Goal: Transaction & Acquisition: Purchase product/service

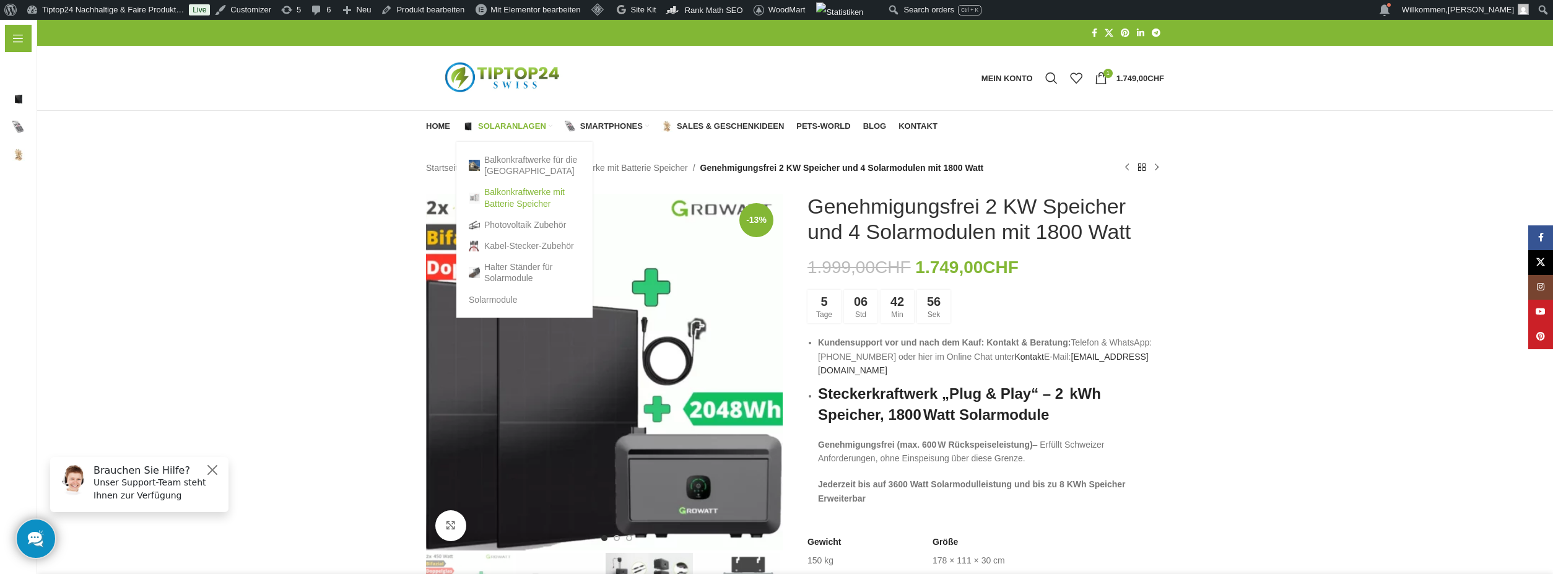
click at [506, 196] on link "Balkonkraftwerke mit Batterie Speicher" at bounding box center [524, 197] width 111 height 32
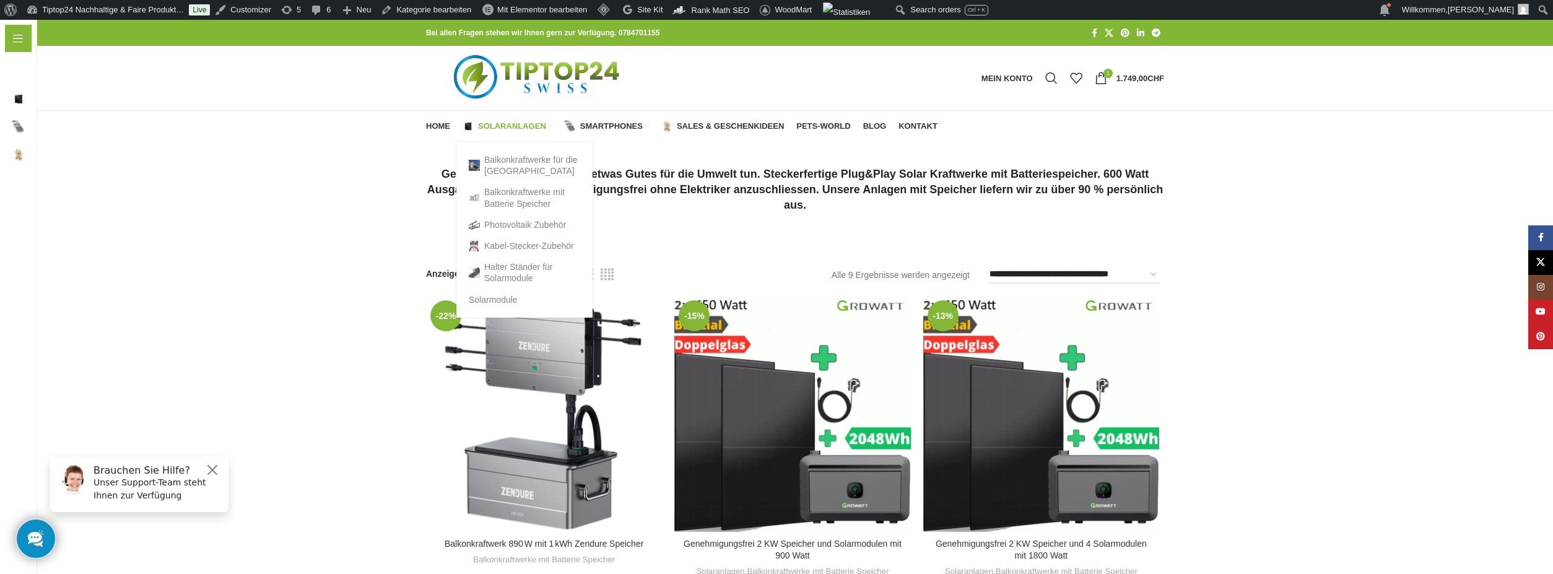
click at [488, 123] on span "Solaranlagen" at bounding box center [512, 126] width 68 height 10
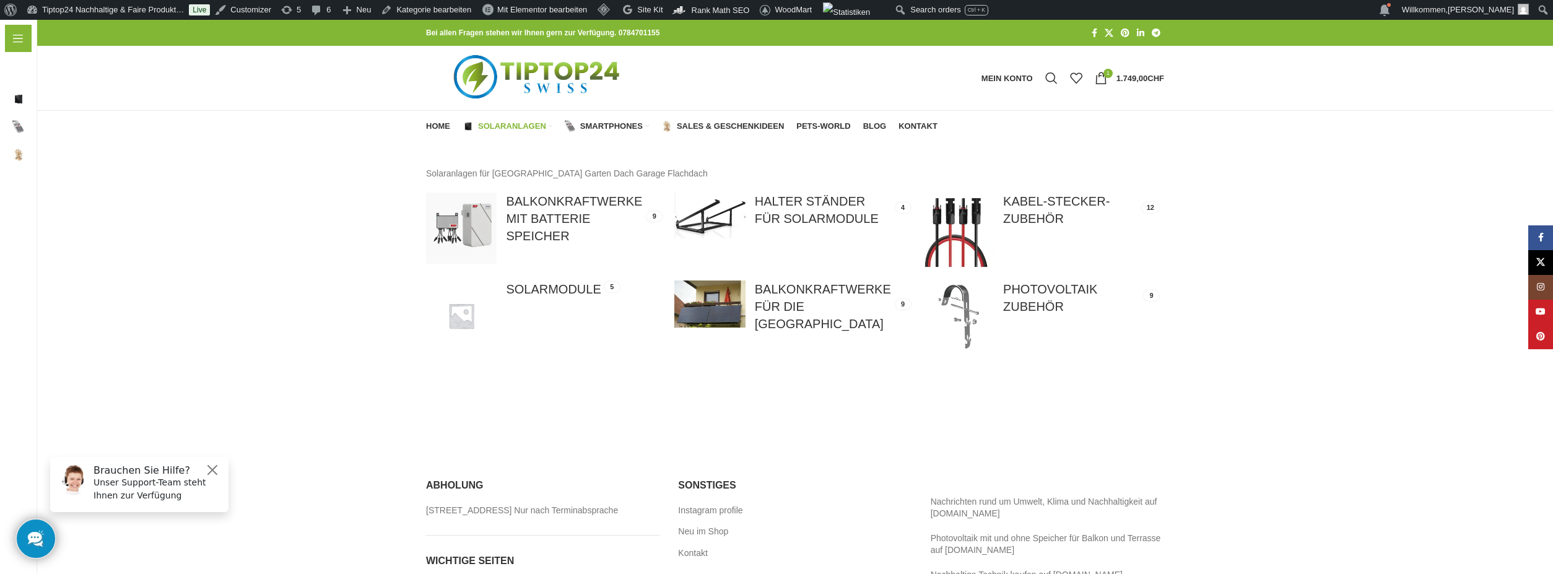
click at [317, 290] on div "Solaranlagen für Balkon Terrasse Garten Dach Garage Flachdach Show sidebar Balk…" at bounding box center [795, 285] width 1516 height 287
click at [827, 210] on link at bounding box center [792, 215] width 236 height 45
